Goal: Task Accomplishment & Management: Use online tool/utility

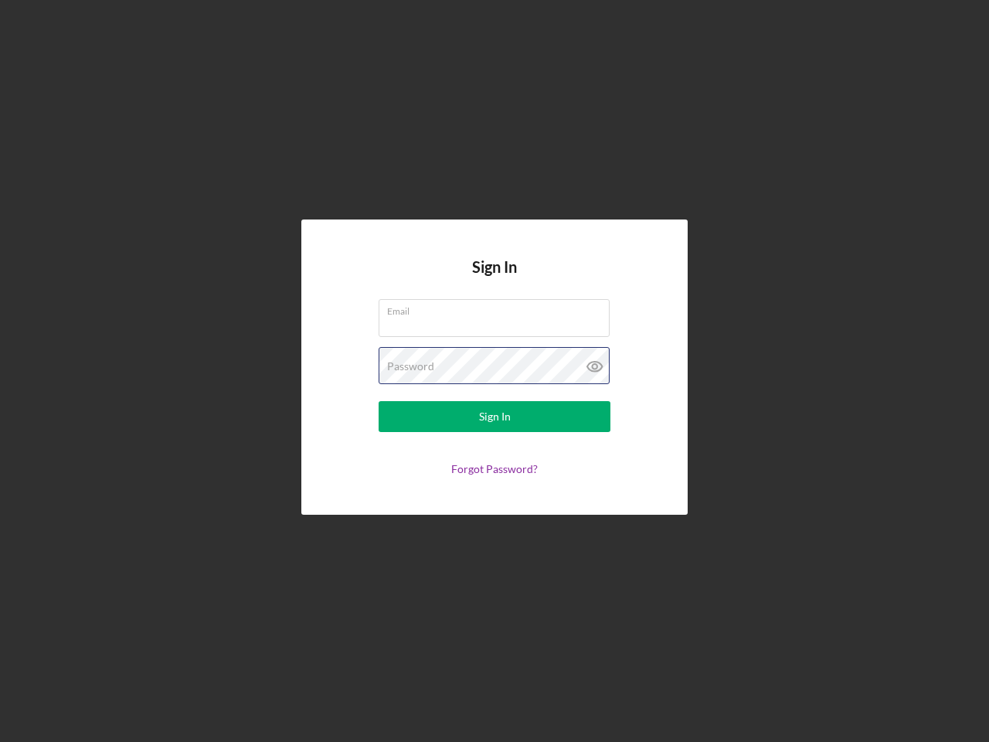
click at [495, 371] on div "Password" at bounding box center [495, 366] width 232 height 39
click at [595, 366] on icon at bounding box center [595, 366] width 39 height 39
